Goal: Task Accomplishment & Management: Manage account settings

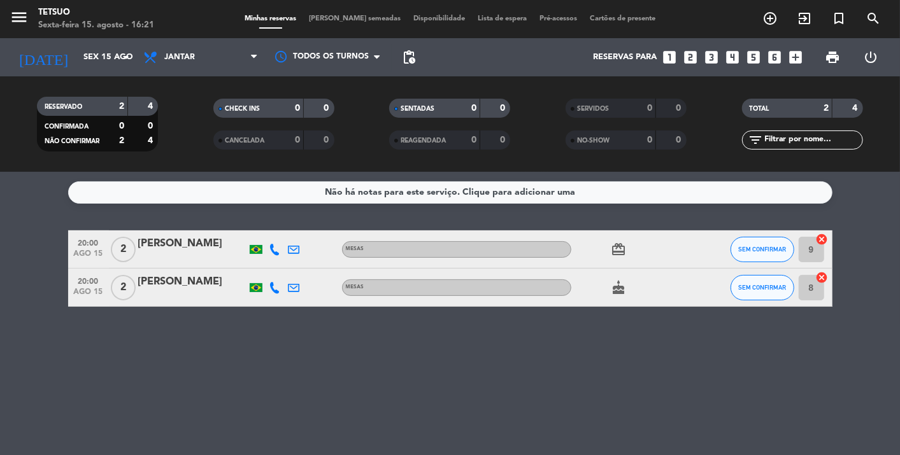
click at [31, 22] on span "menu" at bounding box center [24, 19] width 29 height 30
click at [24, 19] on icon "menu" at bounding box center [19, 17] width 19 height 19
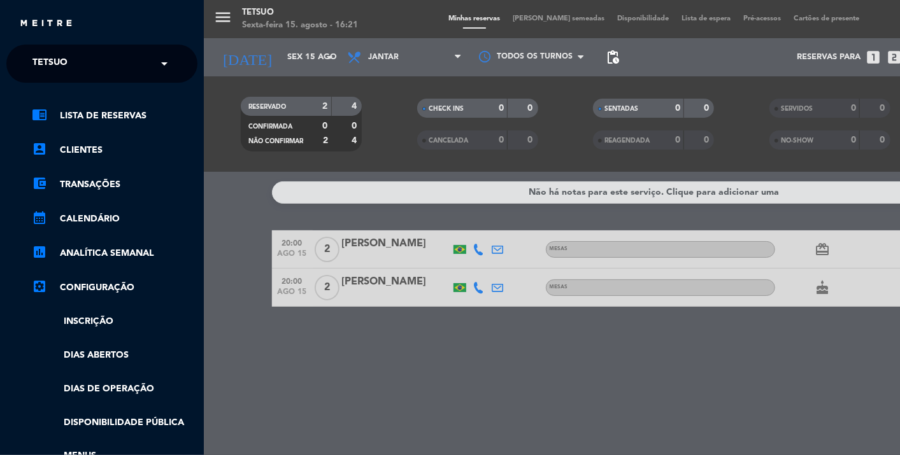
drag, startPoint x: 69, startPoint y: 63, endPoint x: 73, endPoint y: 82, distance: 19.0
click at [70, 63] on div "× Tetsuo" at bounding box center [56, 63] width 59 height 27
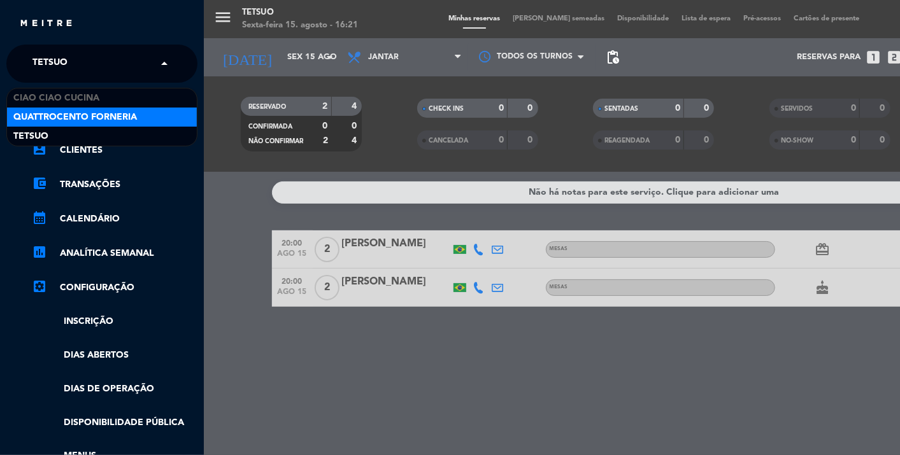
click at [73, 110] on span "Quattrocento Forneria" at bounding box center [75, 117] width 124 height 15
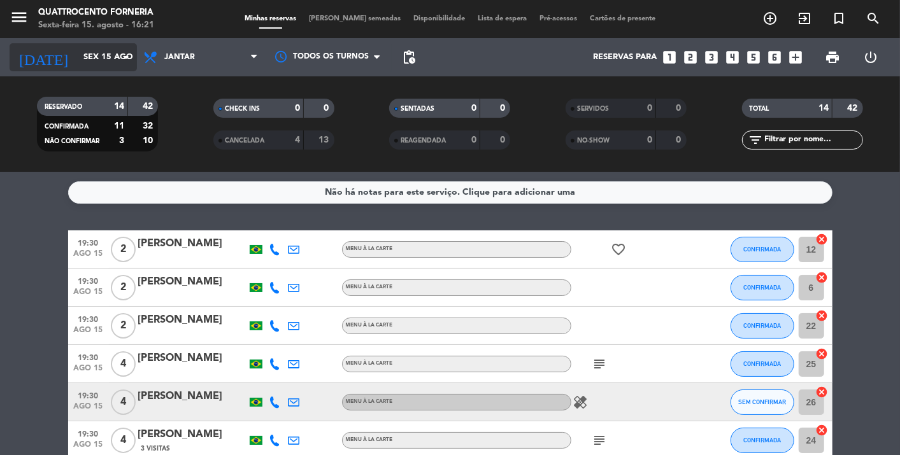
click at [77, 52] on input "Sex 15 ago" at bounding box center [132, 57] width 110 height 23
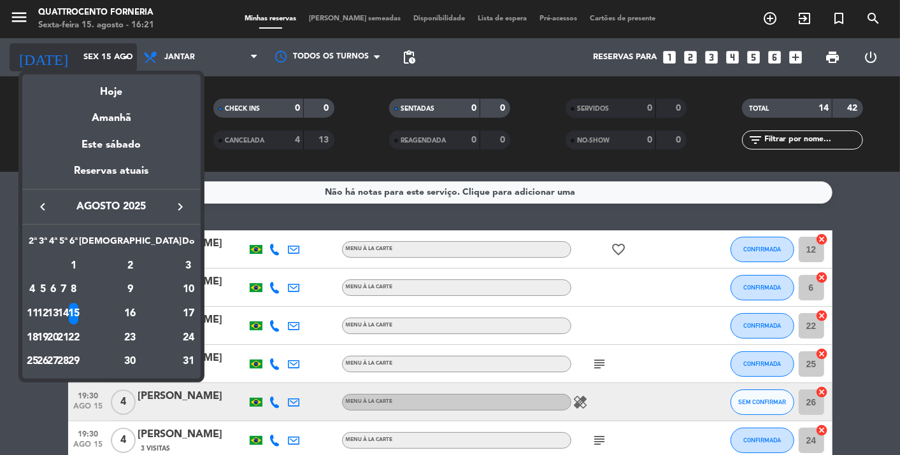
click at [18, 43] on div at bounding box center [450, 227] width 900 height 455
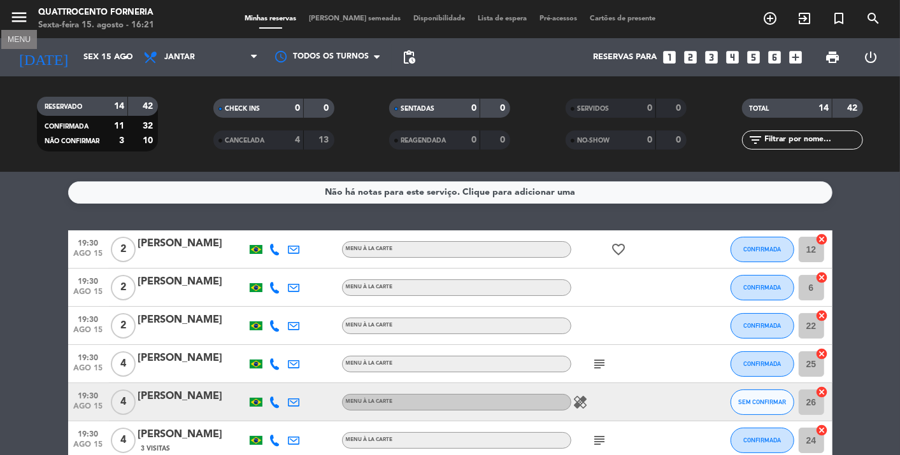
click at [22, 16] on icon "menu" at bounding box center [19, 17] width 19 height 19
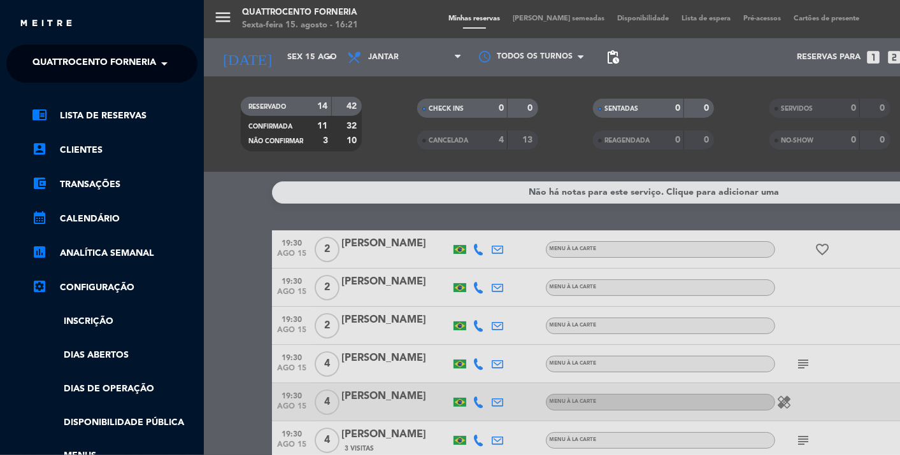
click at [78, 73] on span "Quattrocento Forneria" at bounding box center [94, 63] width 124 height 27
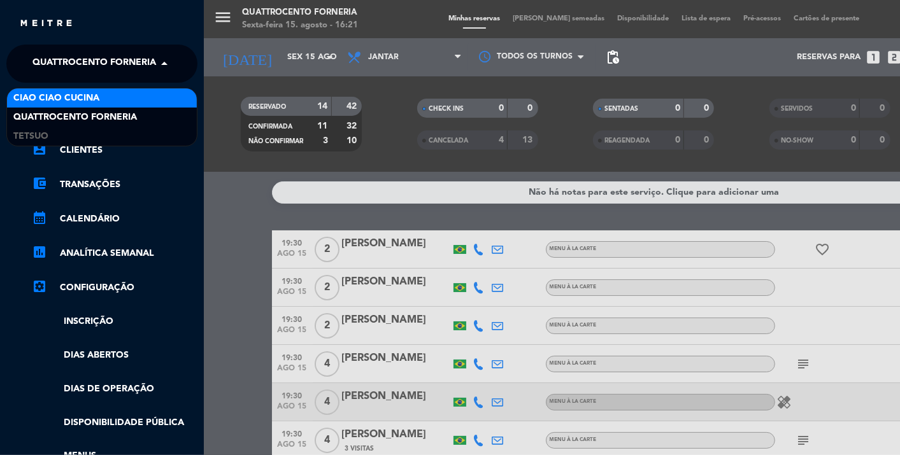
click at [78, 100] on span "Ciao Ciao Cucina" at bounding box center [56, 98] width 86 height 15
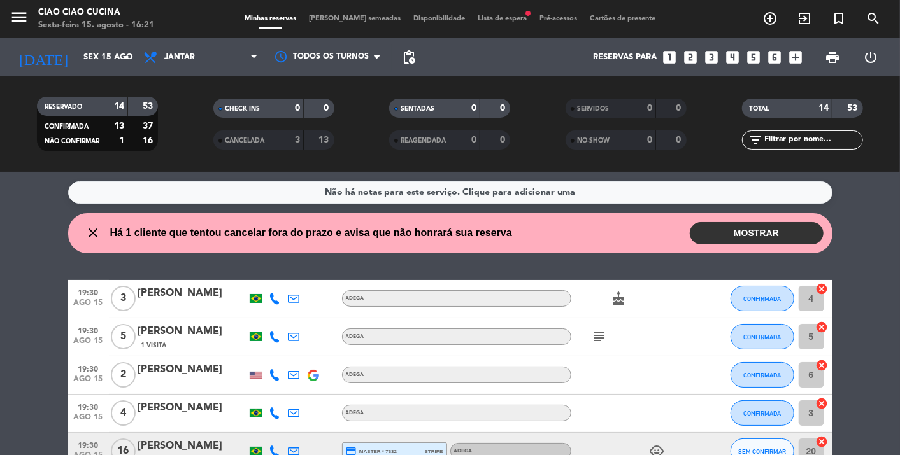
click at [726, 237] on button "MOSTRAR" at bounding box center [757, 233] width 134 height 22
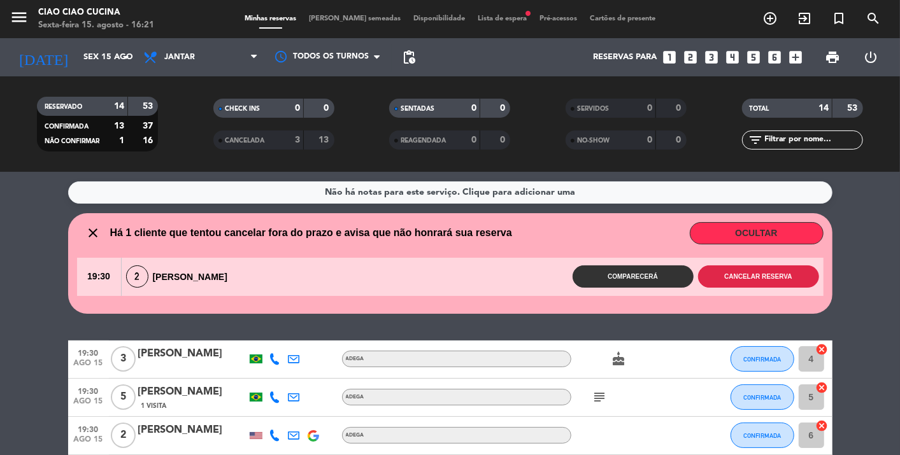
click at [755, 278] on button "Cancelar reserva" at bounding box center [758, 277] width 121 height 22
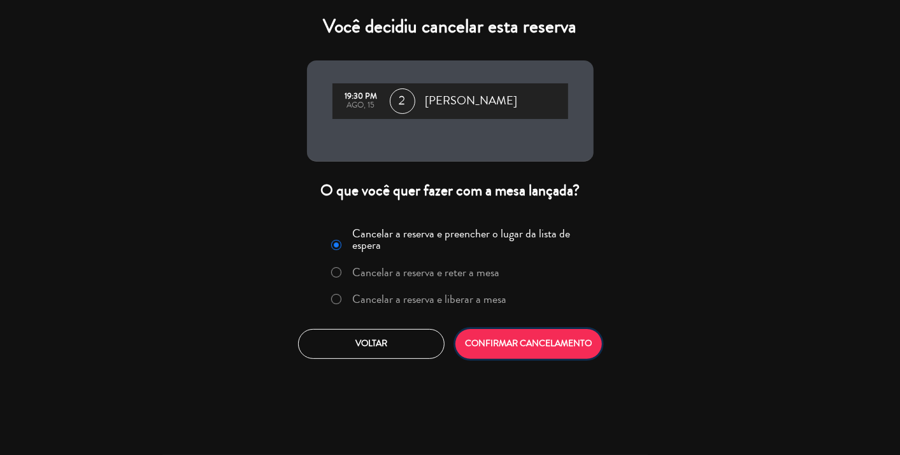
click at [524, 338] on button "CONFIRMAR CANCELAMENTO" at bounding box center [528, 344] width 146 height 30
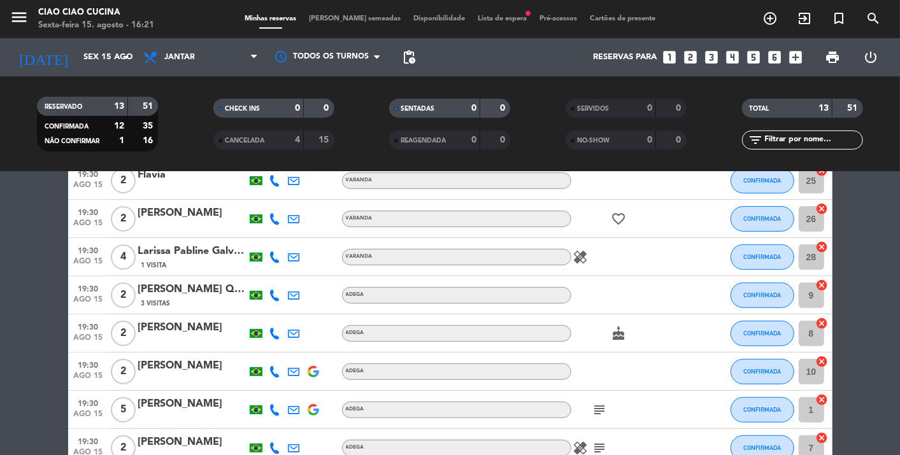
scroll to position [334, 0]
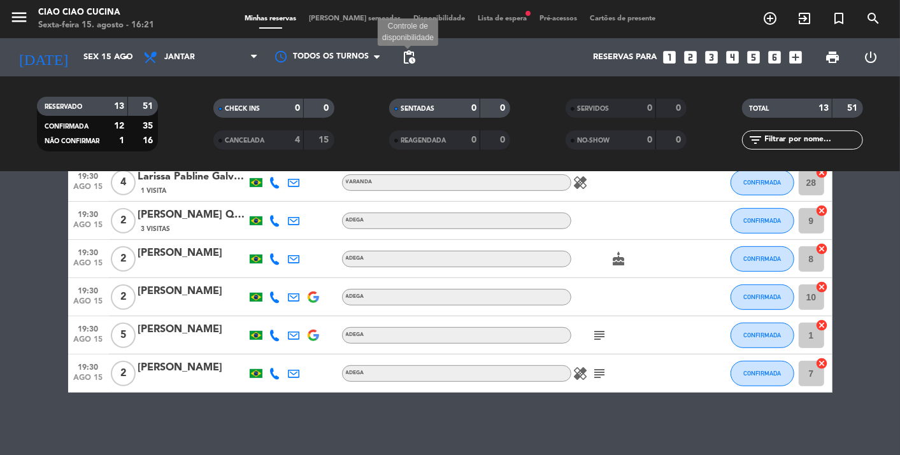
click at [411, 55] on span "pending_actions" at bounding box center [408, 57] width 15 height 15
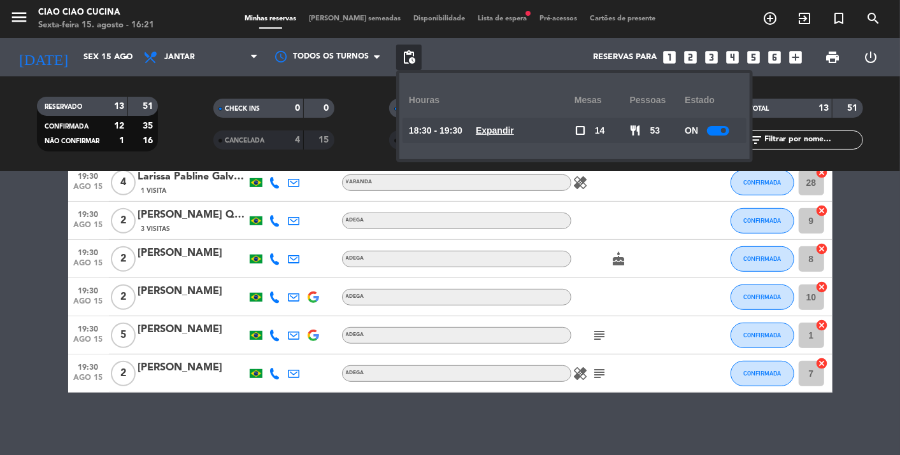
click at [494, 18] on span "Lista de espera fiber_manual_record" at bounding box center [502, 18] width 62 height 7
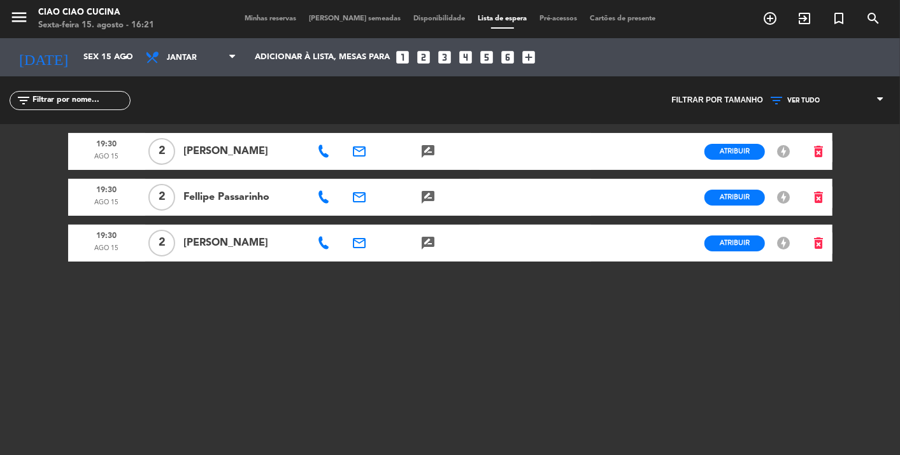
click at [338, 20] on span "Mesas semeadas" at bounding box center [355, 18] width 104 height 7
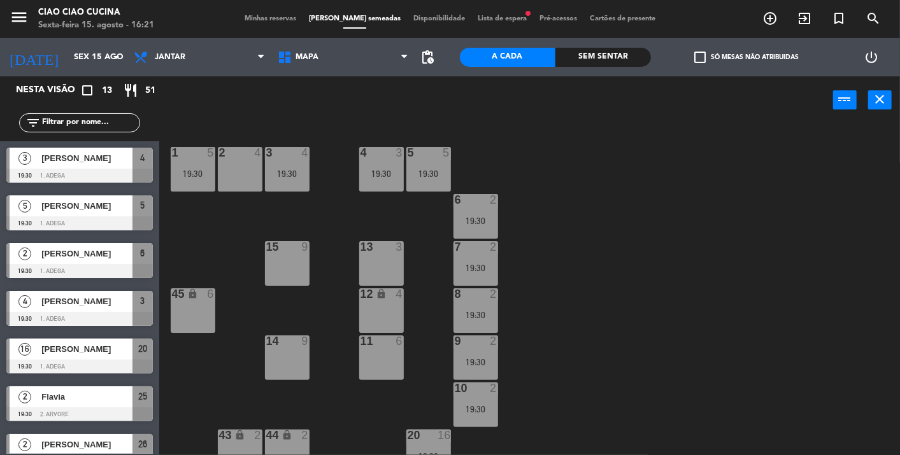
click at [387, 349] on div "11 6" at bounding box center [381, 358] width 45 height 45
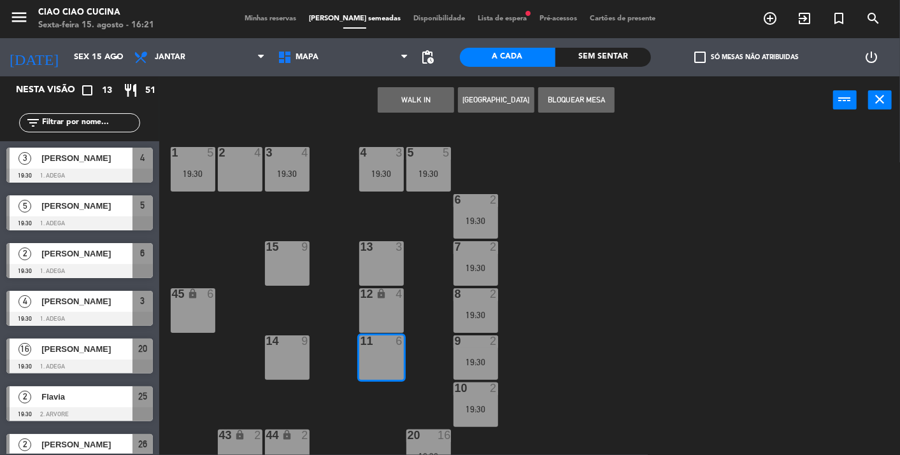
click at [562, 94] on button "Bloquear Mesa" at bounding box center [576, 99] width 76 height 25
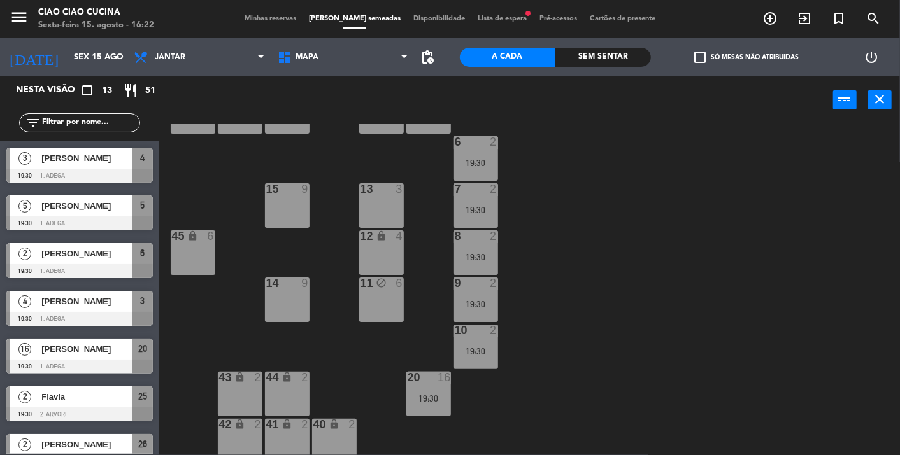
scroll to position [141, 0]
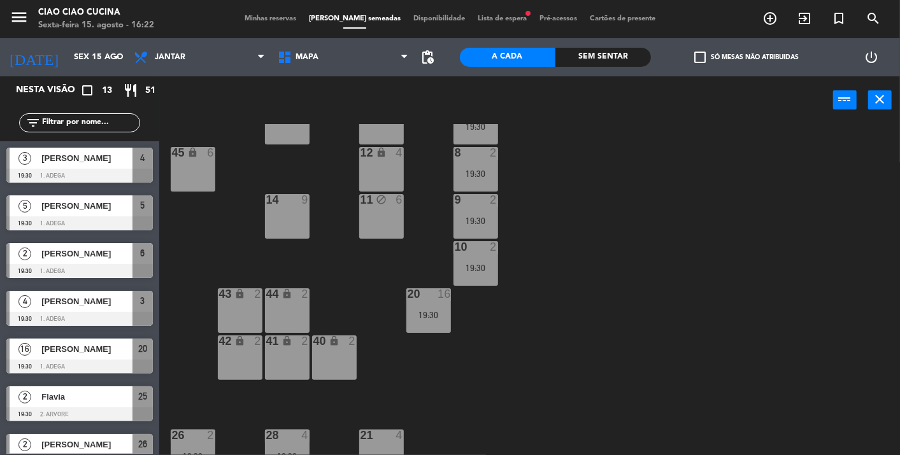
click at [273, 18] on span "Minhas reservas" at bounding box center [270, 18] width 64 height 7
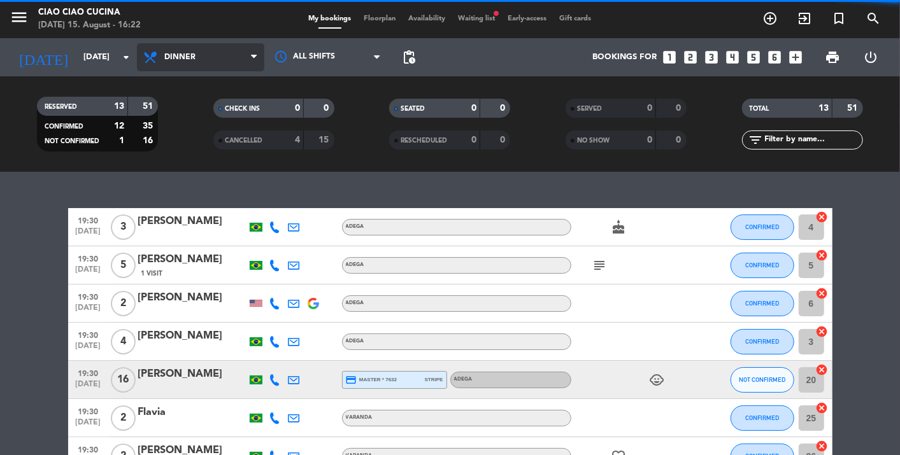
click at [194, 57] on span "Dinner" at bounding box center [179, 57] width 31 height 9
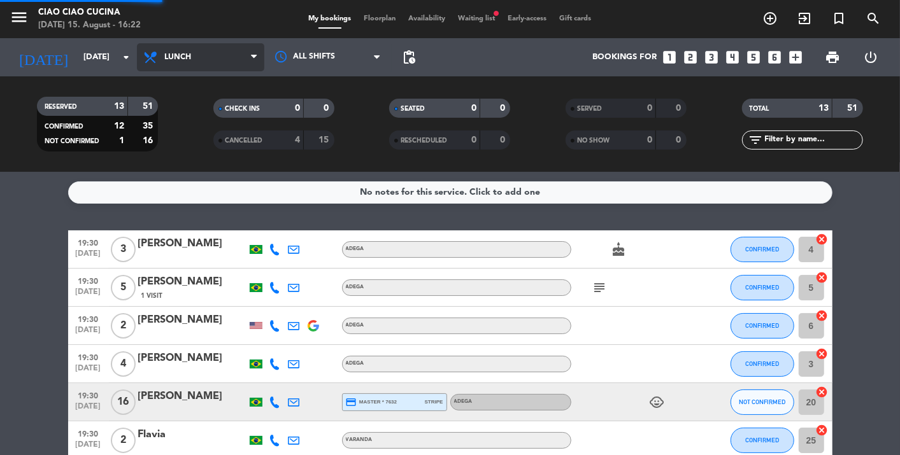
click at [204, 102] on div "menu Ciao Ciao Cucina [DATE] 15. August - 16:22 My bookings Floorplan Availabil…" at bounding box center [450, 86] width 900 height 172
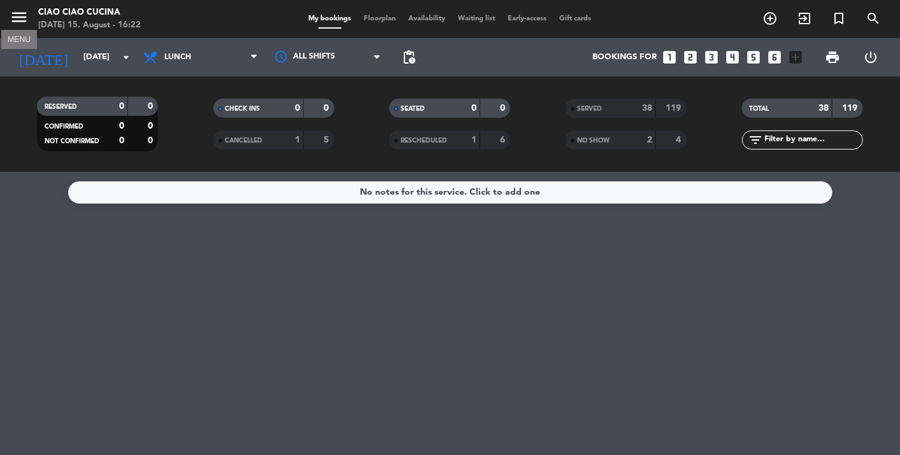
click at [16, 25] on icon "menu" at bounding box center [19, 17] width 19 height 19
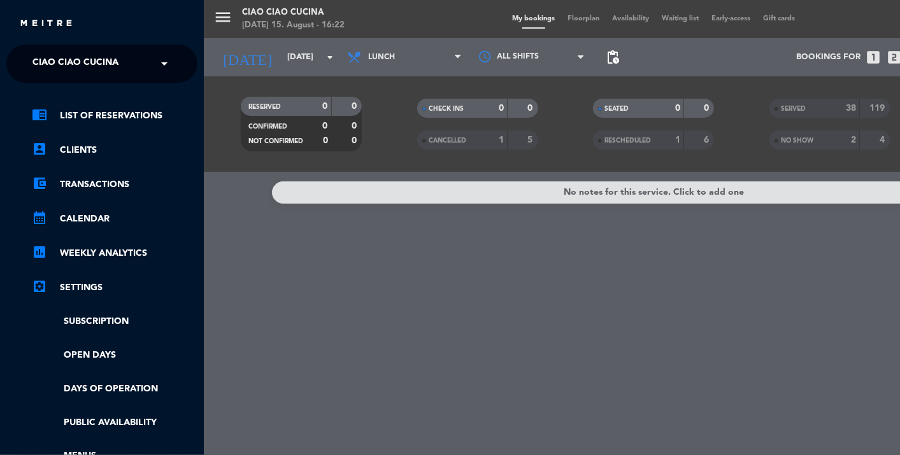
click at [243, 90] on div "menu Ciao Ciao Cucina [DATE] 15. August - 16:22 My bookings Floorplan Availabil…" at bounding box center [654, 227] width 900 height 455
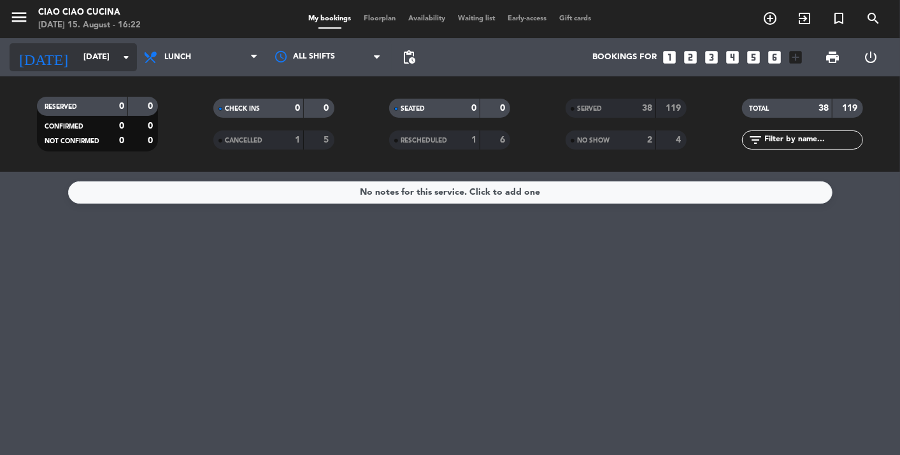
click at [95, 57] on input "[DATE]" at bounding box center [132, 57] width 110 height 23
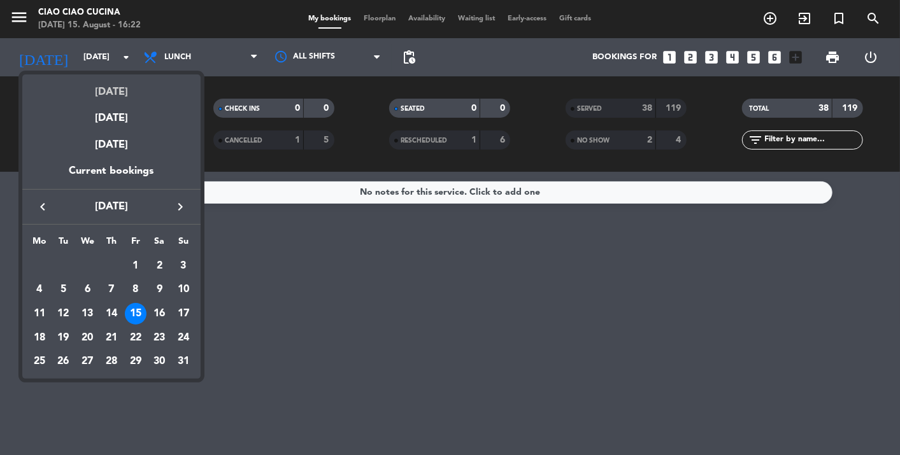
click at [100, 92] on div "[DATE]" at bounding box center [111, 88] width 178 height 26
